Goal: Task Accomplishment & Management: Use online tool/utility

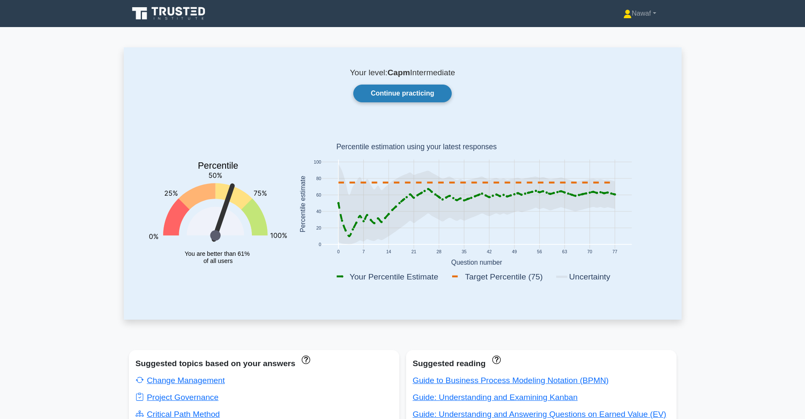
click at [420, 100] on link "Continue practicing" at bounding box center [402, 94] width 98 height 18
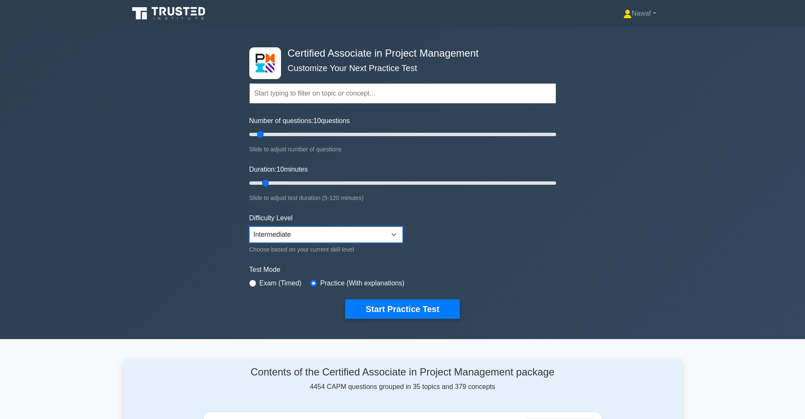
click at [340, 236] on select "Beginner Intermediate Expert" at bounding box center [325, 235] width 153 height 16
drag, startPoint x: 261, startPoint y: 135, endPoint x: 307, endPoint y: 140, distance: 46.3
type input "40"
click at [307, 140] on input "Number of questions: 40 questions" at bounding box center [402, 134] width 307 height 10
